Goal: Find specific page/section: Find specific page/section

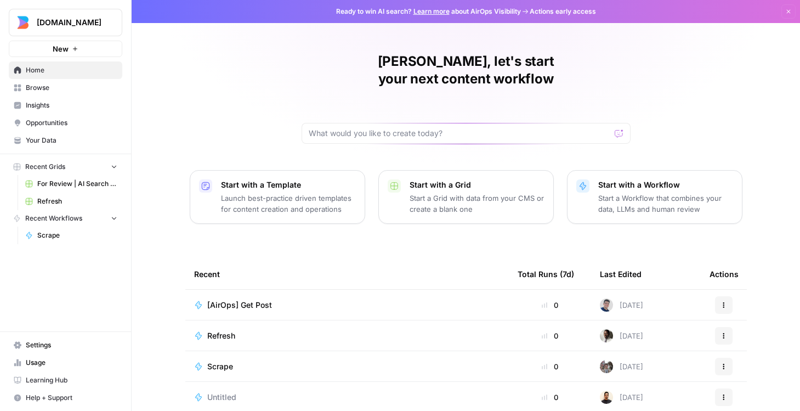
click at [48, 382] on span "Learning Hub" at bounding box center [72, 380] width 92 height 10
click at [52, 141] on span "Your Data" at bounding box center [72, 140] width 92 height 10
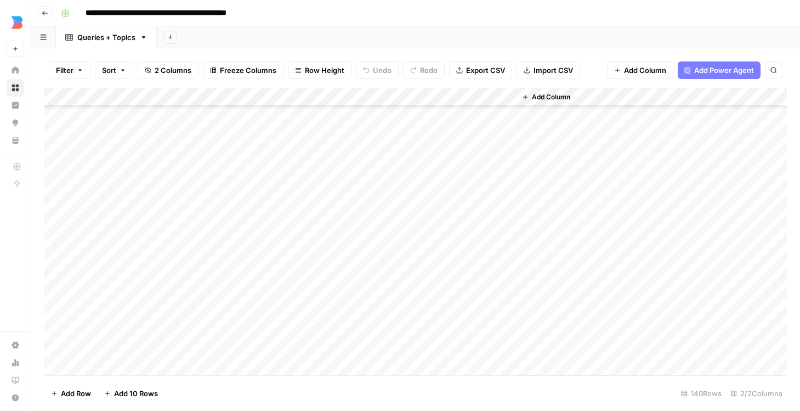
scroll to position [2359, 0]
